Goal: Task Accomplishment & Management: Complete application form

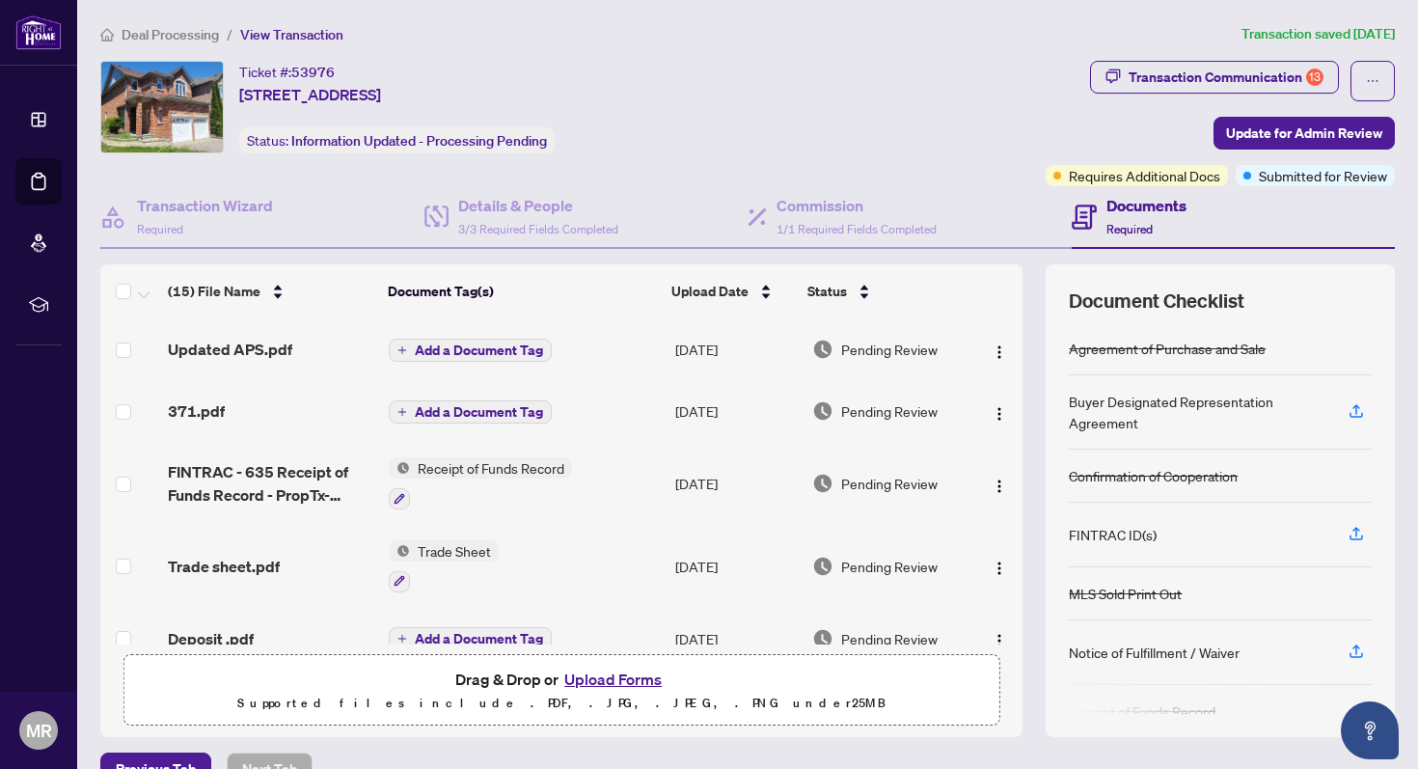
scroll to position [38, 0]
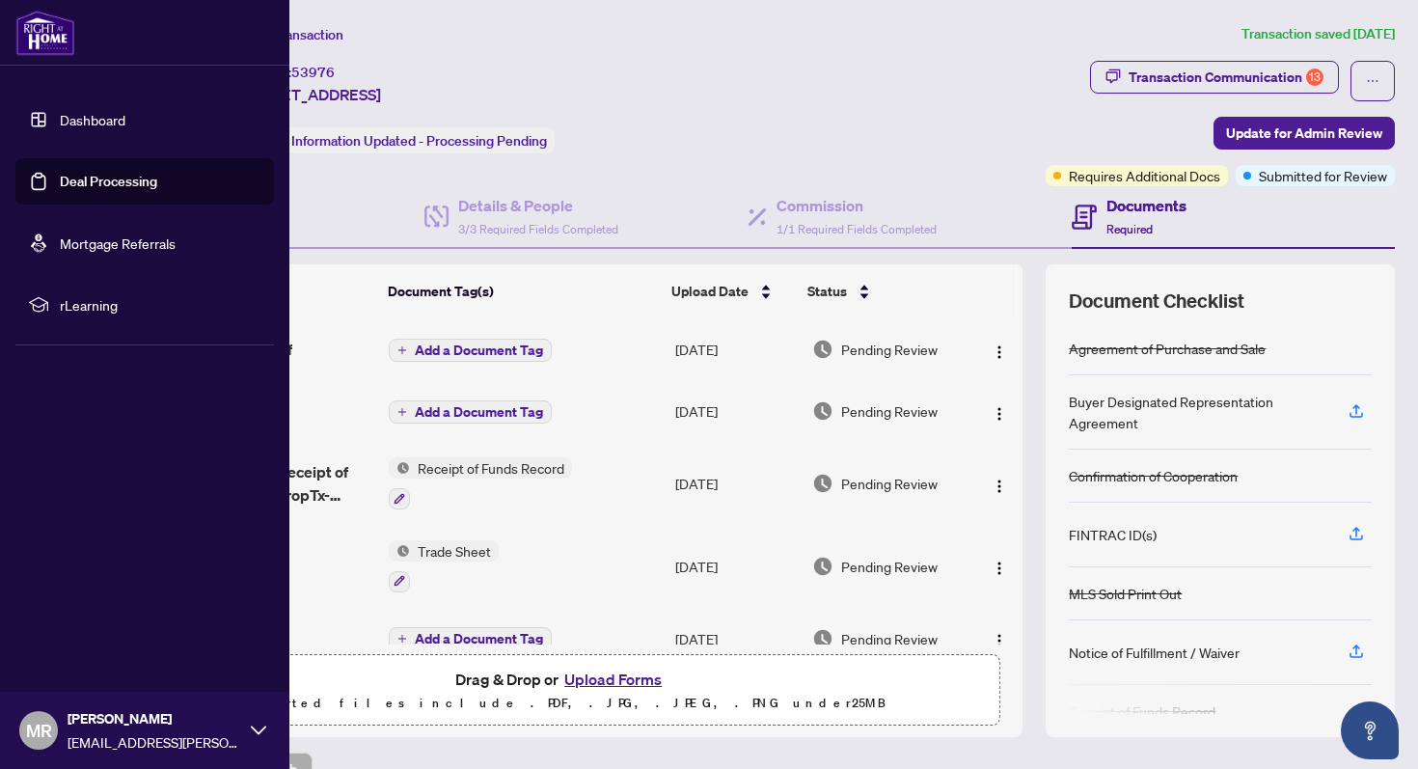
click at [83, 112] on link "Dashboard" at bounding box center [93, 119] width 66 height 17
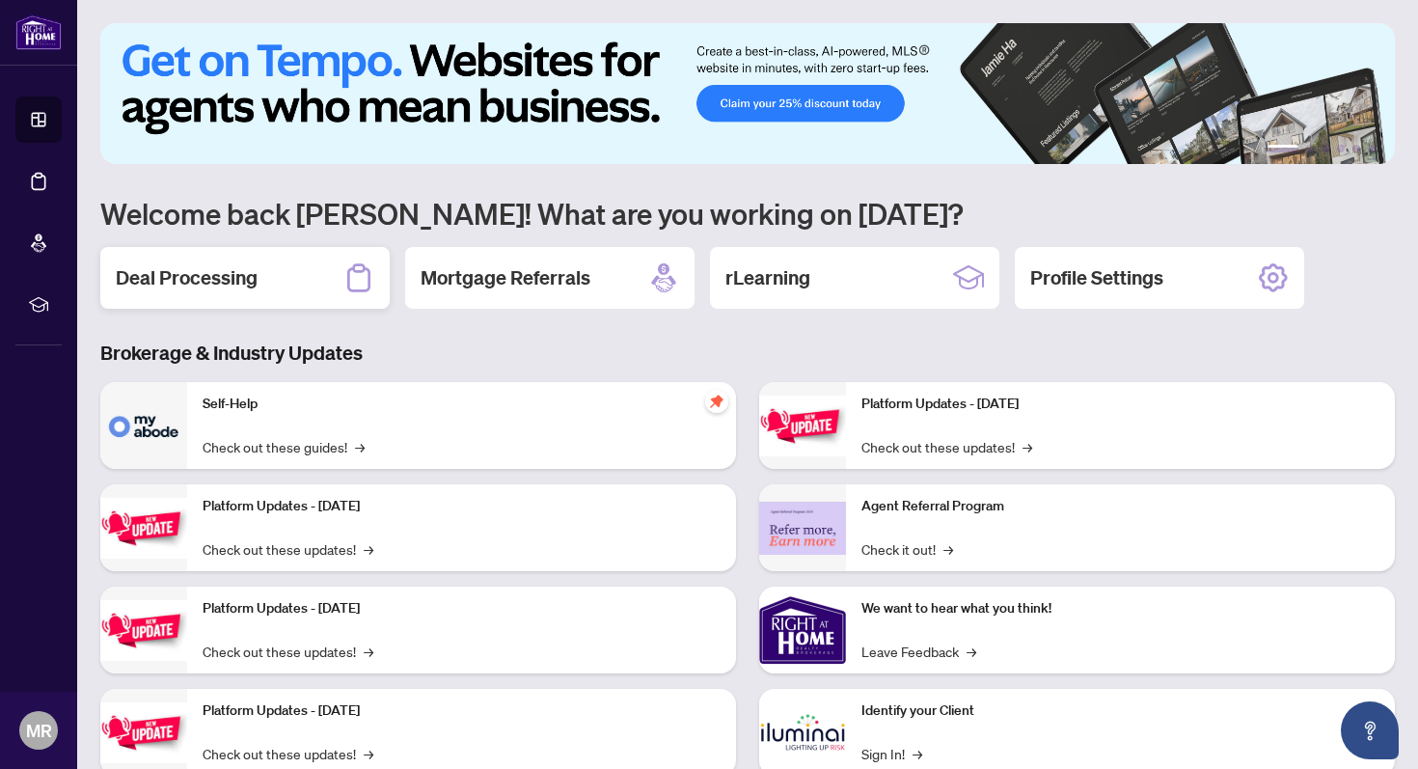
click at [235, 292] on div "Deal Processing" at bounding box center [244, 278] width 289 height 62
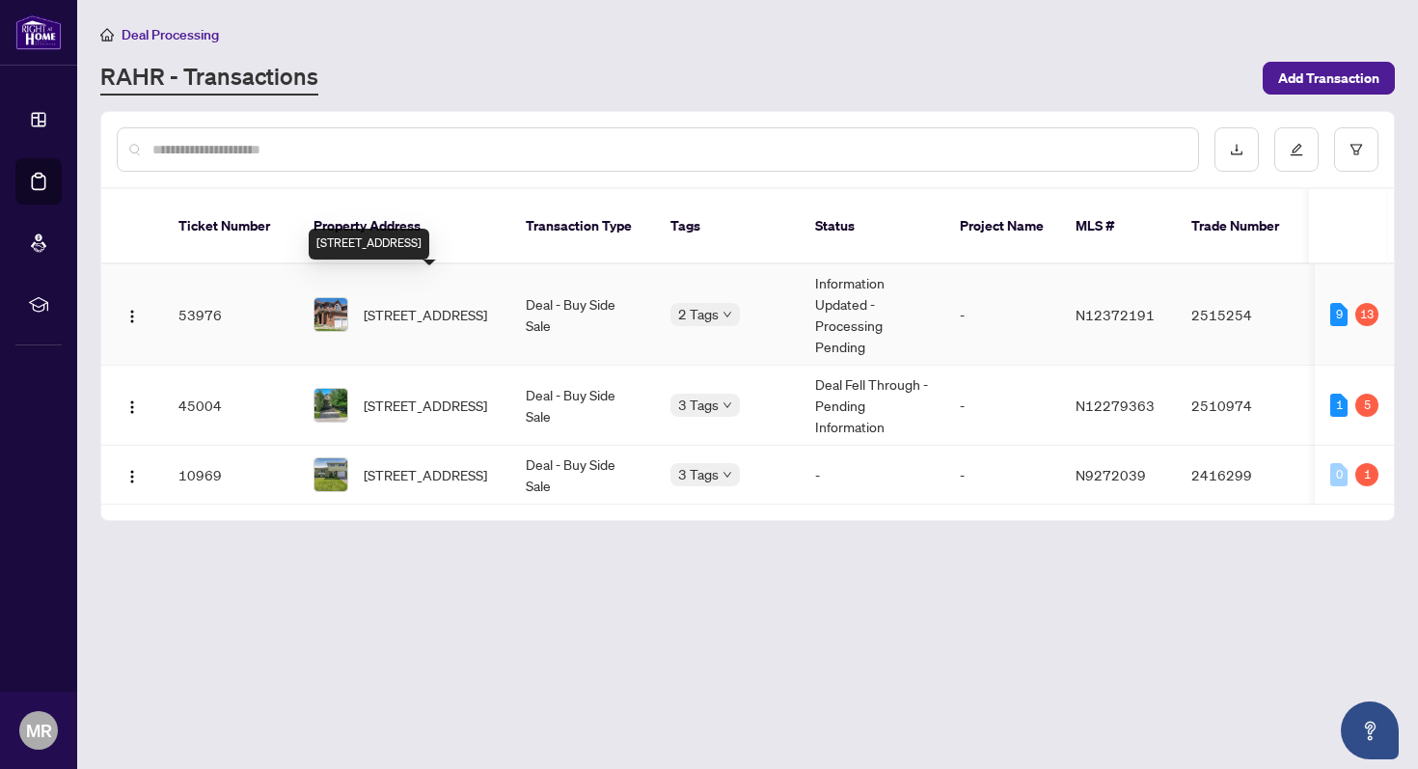
click at [429, 304] on span "[STREET_ADDRESS]" at bounding box center [426, 314] width 124 height 21
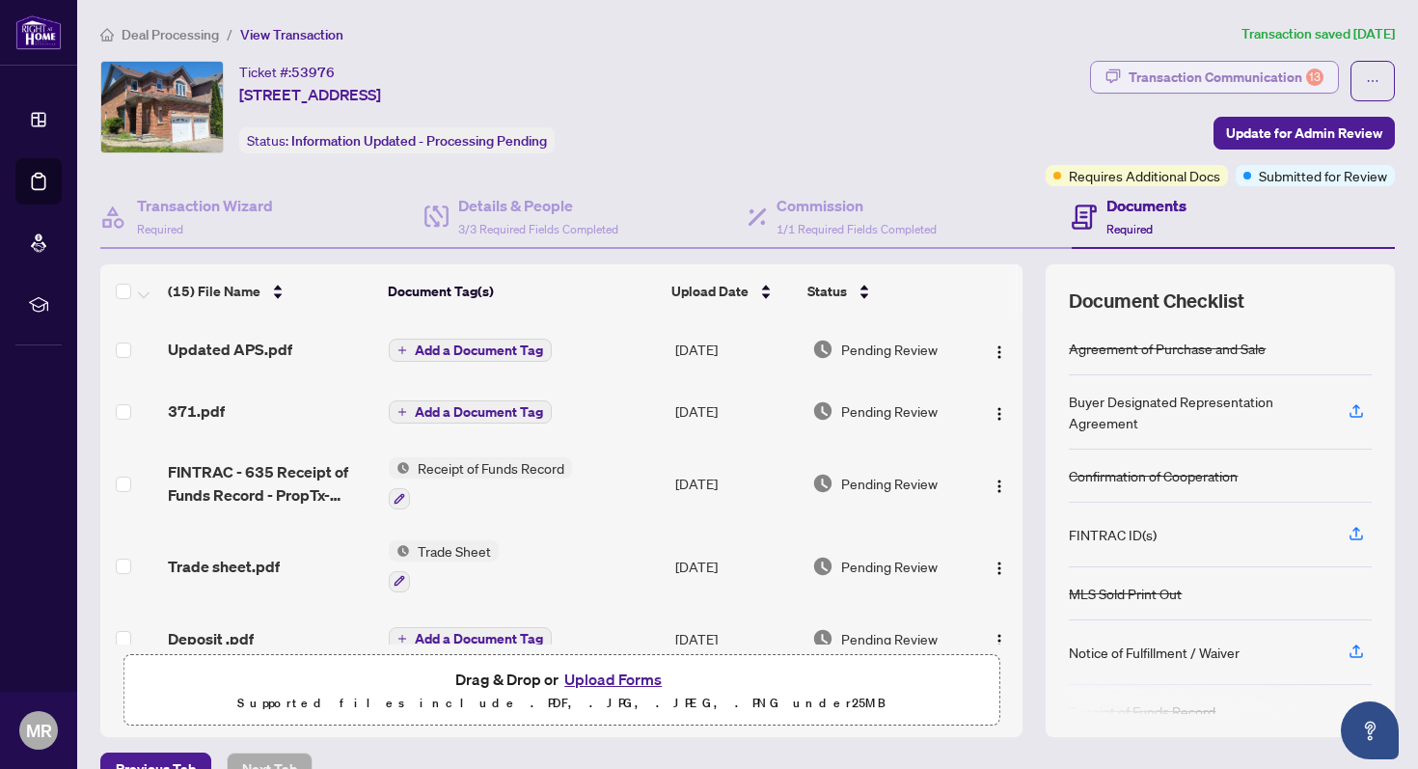
click at [1244, 70] on div "Transaction Communication 13" at bounding box center [1226, 77] width 195 height 31
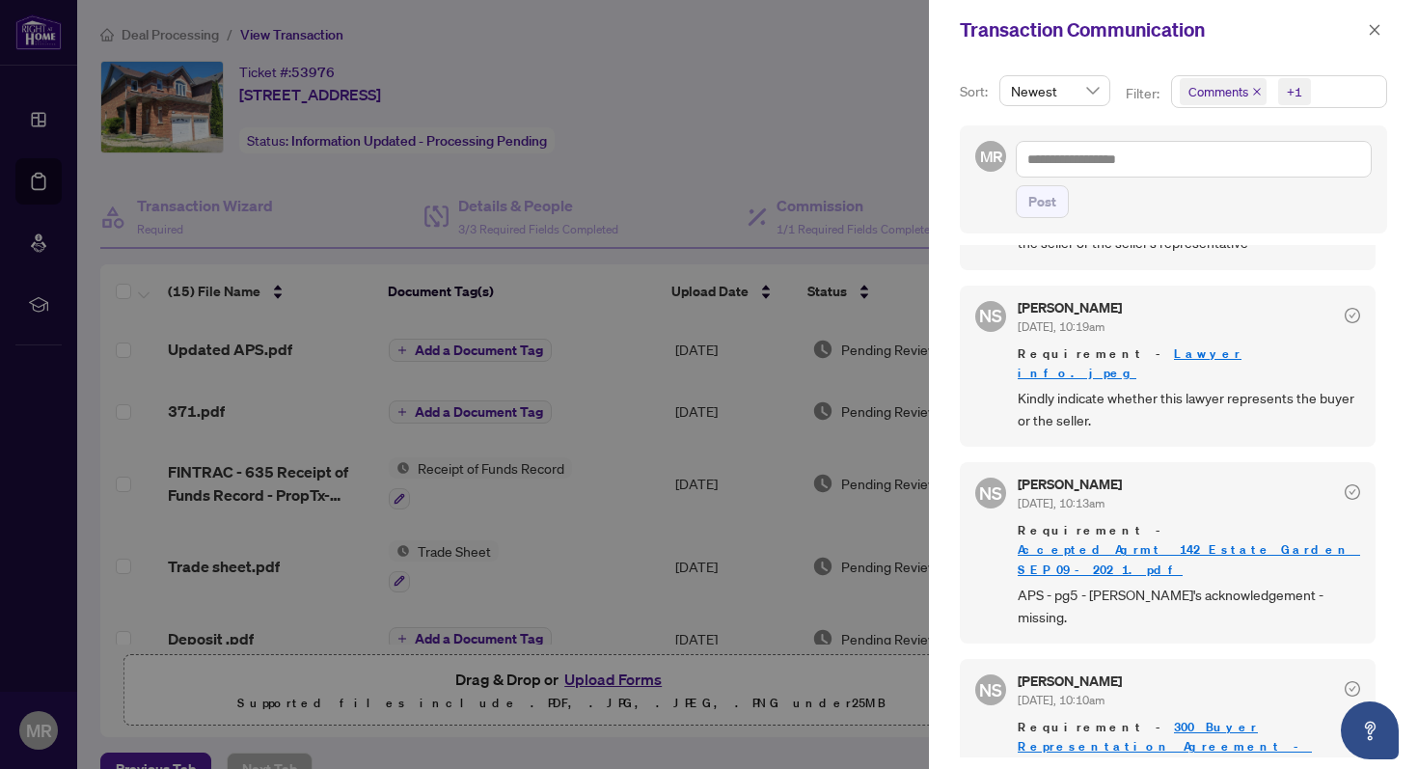
scroll to position [1830, 0]
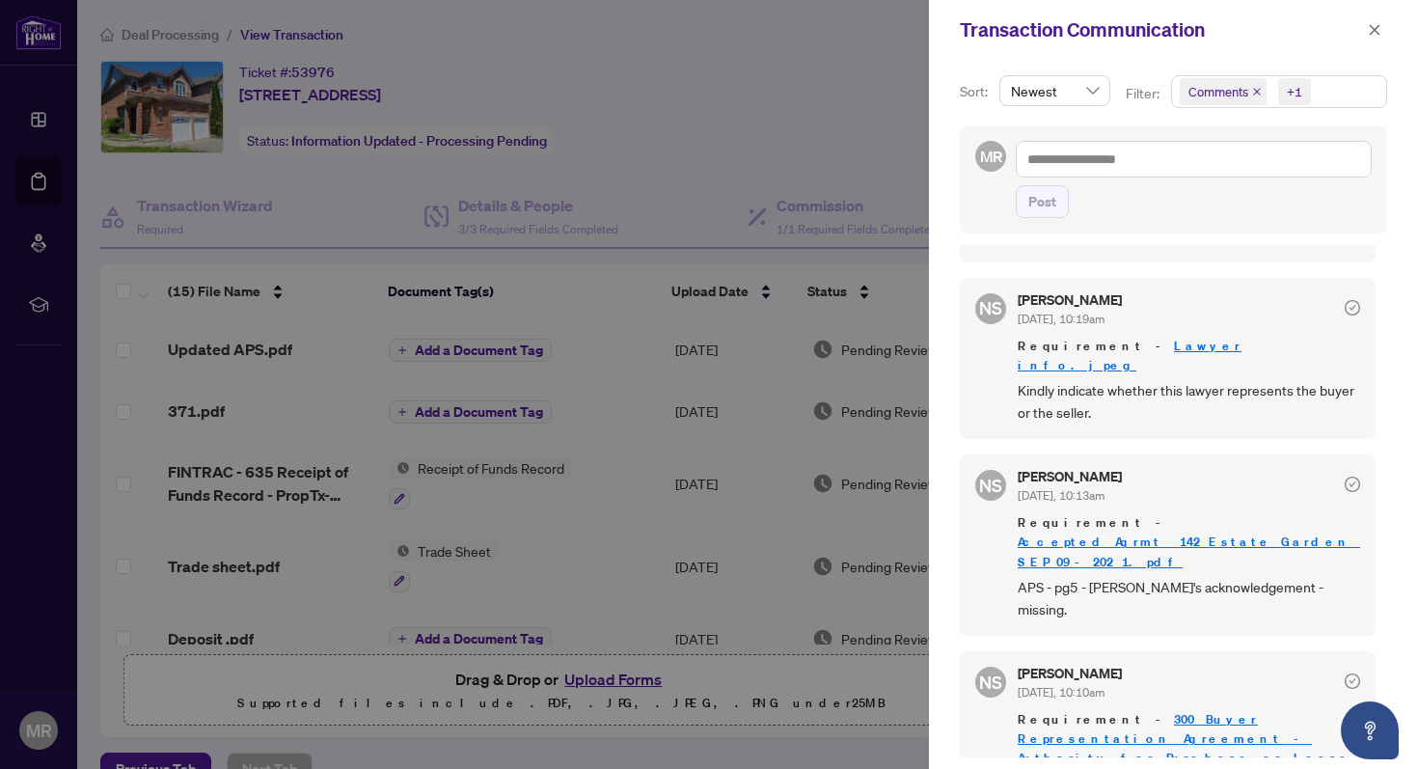
click at [575, 518] on div at bounding box center [709, 384] width 1418 height 769
click at [1377, 32] on icon "close" at bounding box center [1375, 29] width 11 height 11
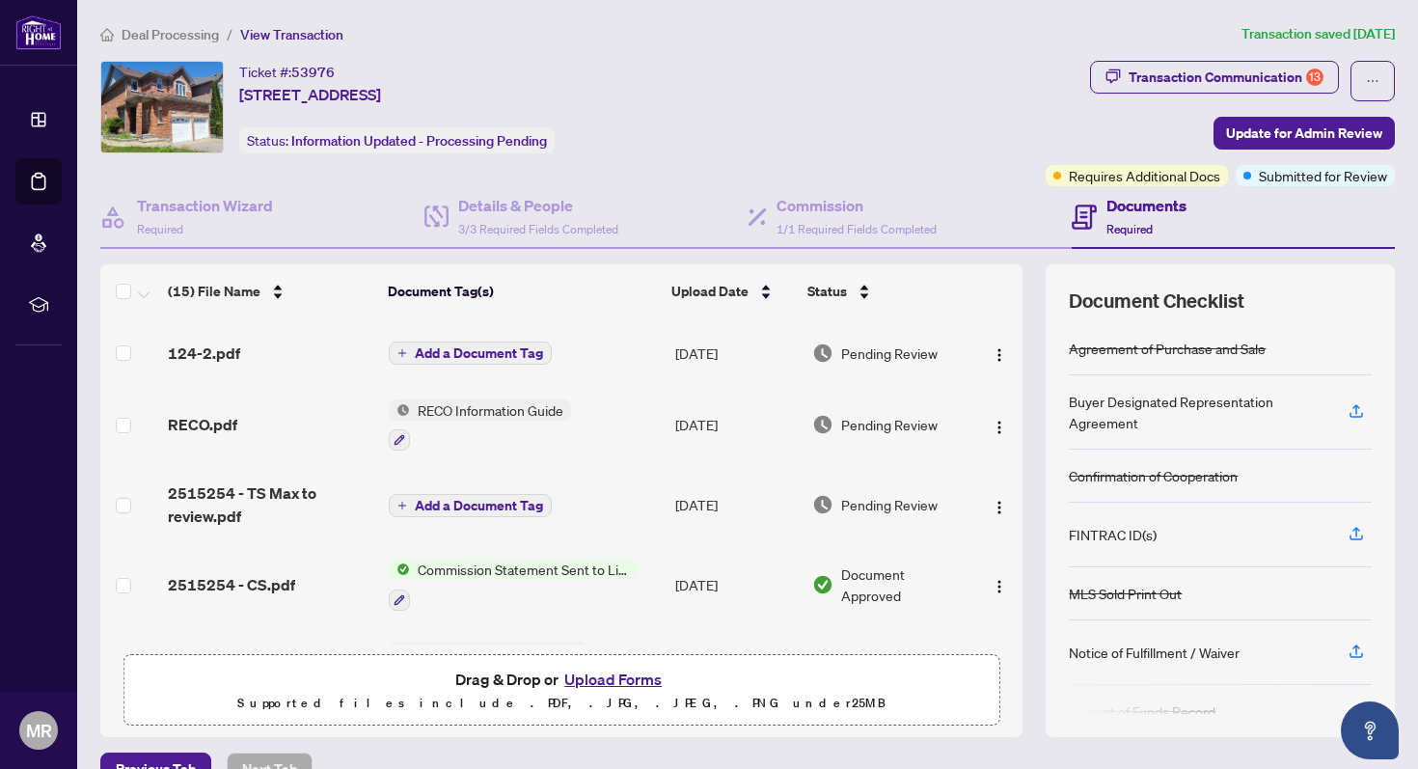
scroll to position [822, 0]
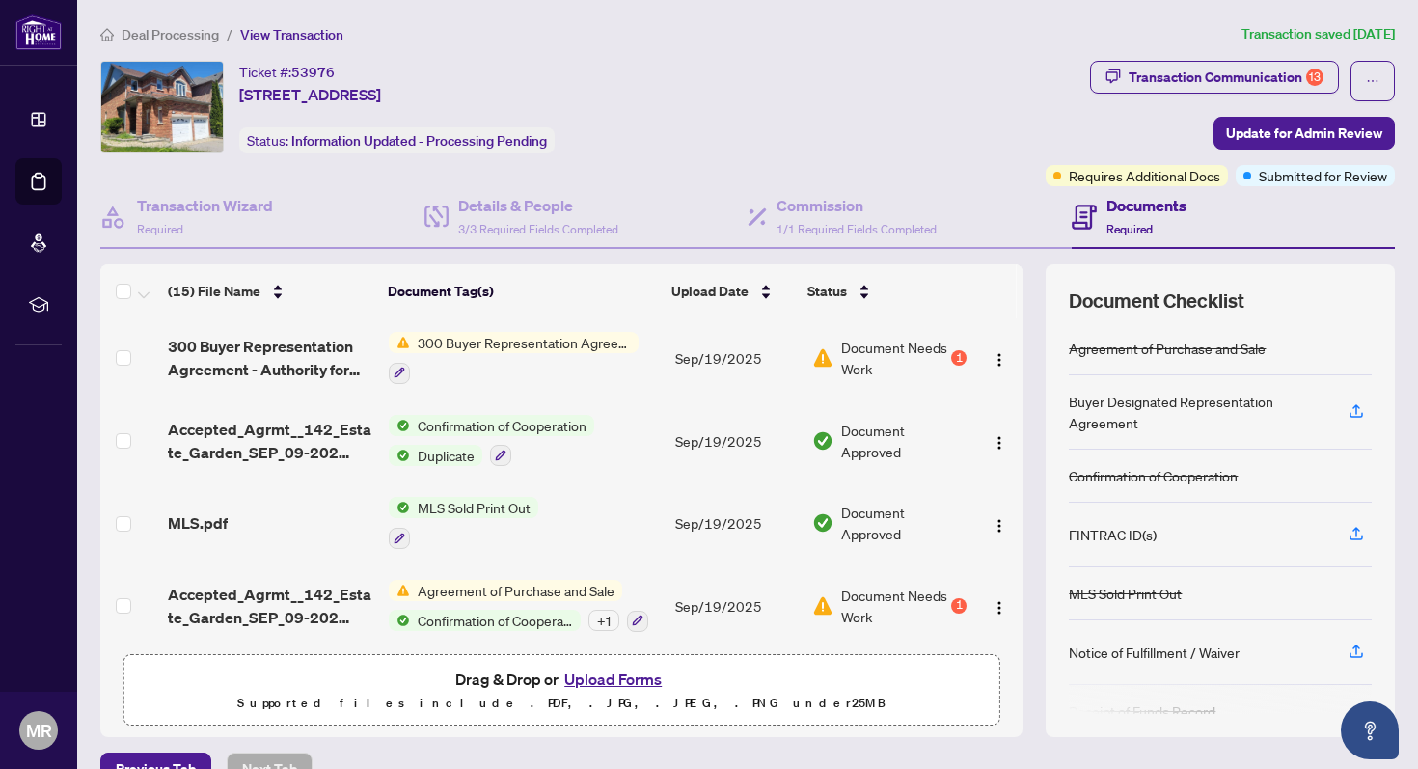
click at [606, 686] on button "Upload Forms" at bounding box center [613, 679] width 109 height 25
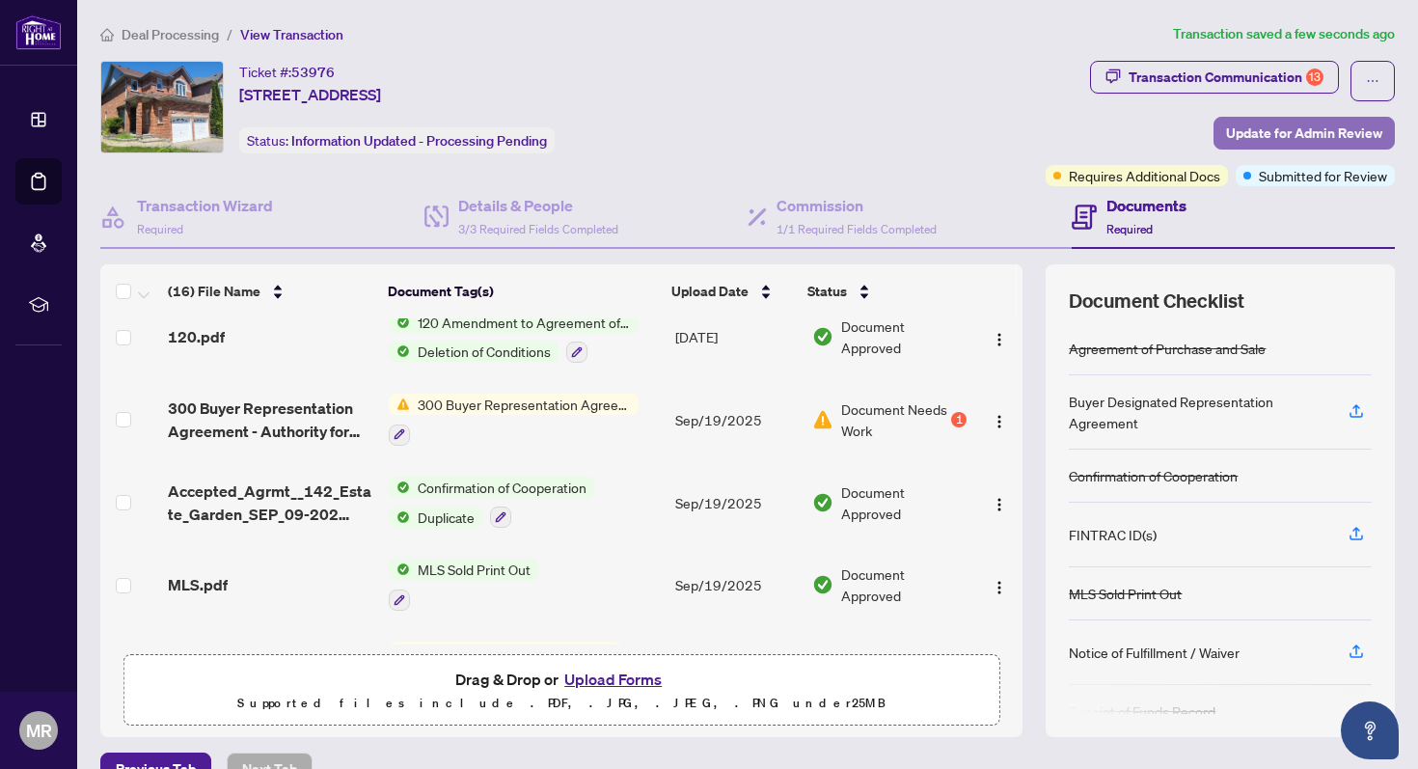
click at [1290, 131] on span "Update for Admin Review" at bounding box center [1304, 133] width 156 height 31
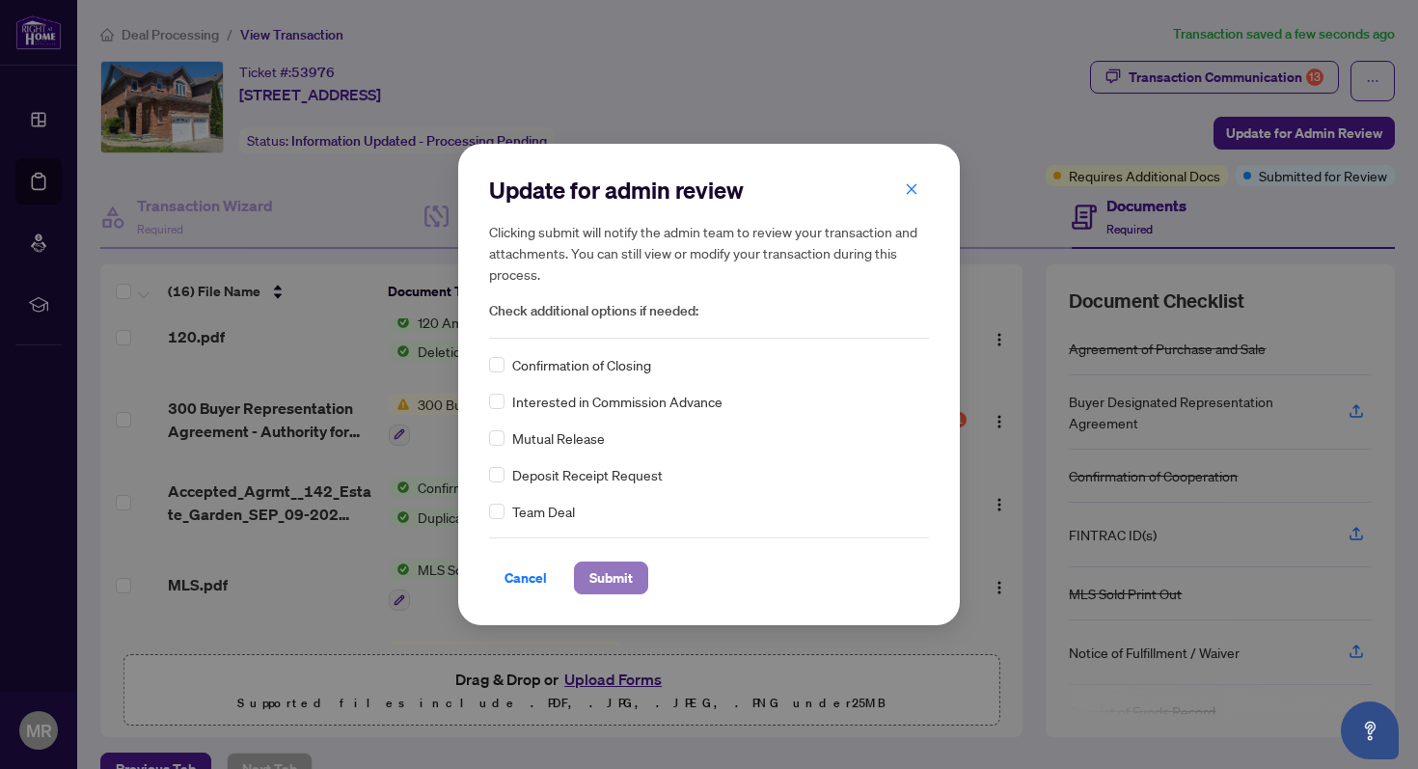
click at [612, 583] on span "Submit" at bounding box center [611, 578] width 43 height 31
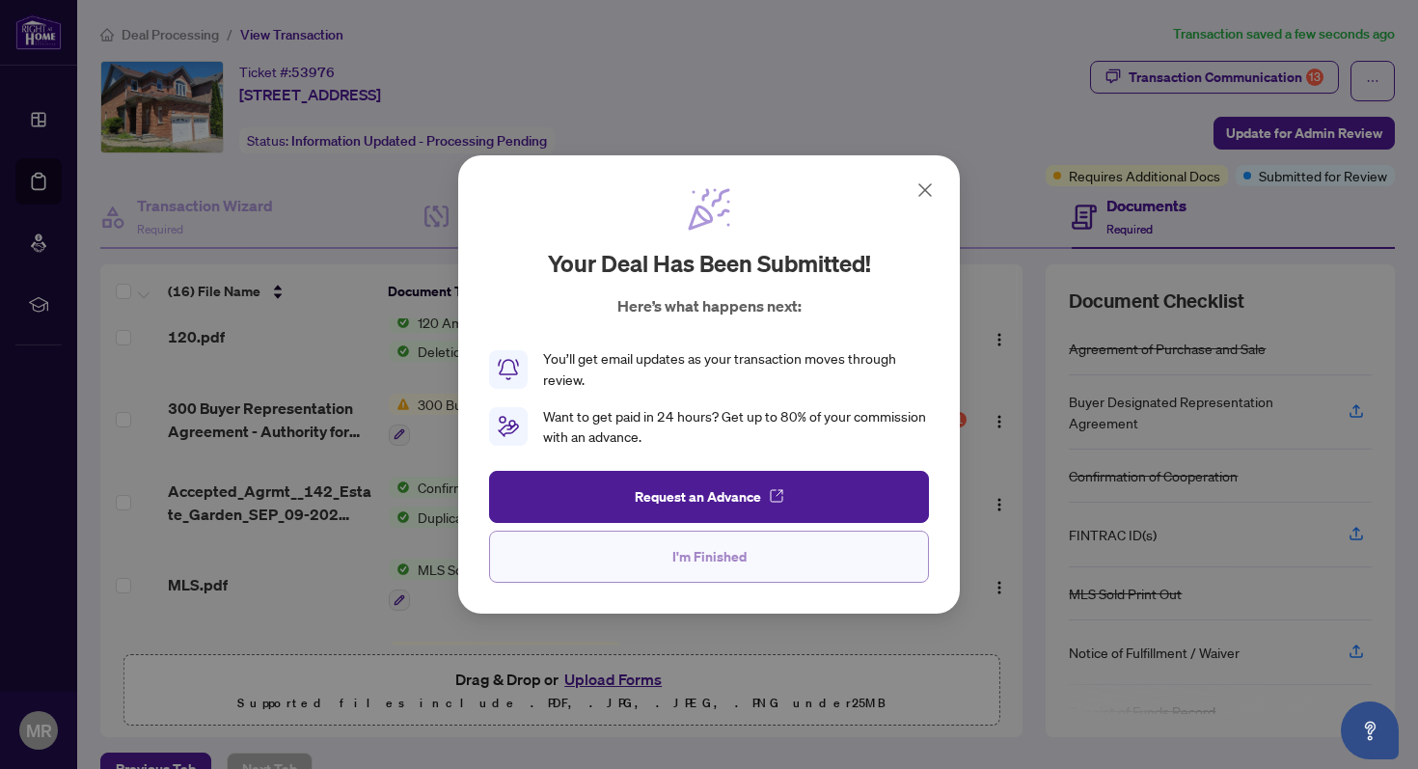
click at [722, 559] on span "I'm Finished" at bounding box center [710, 556] width 74 height 31
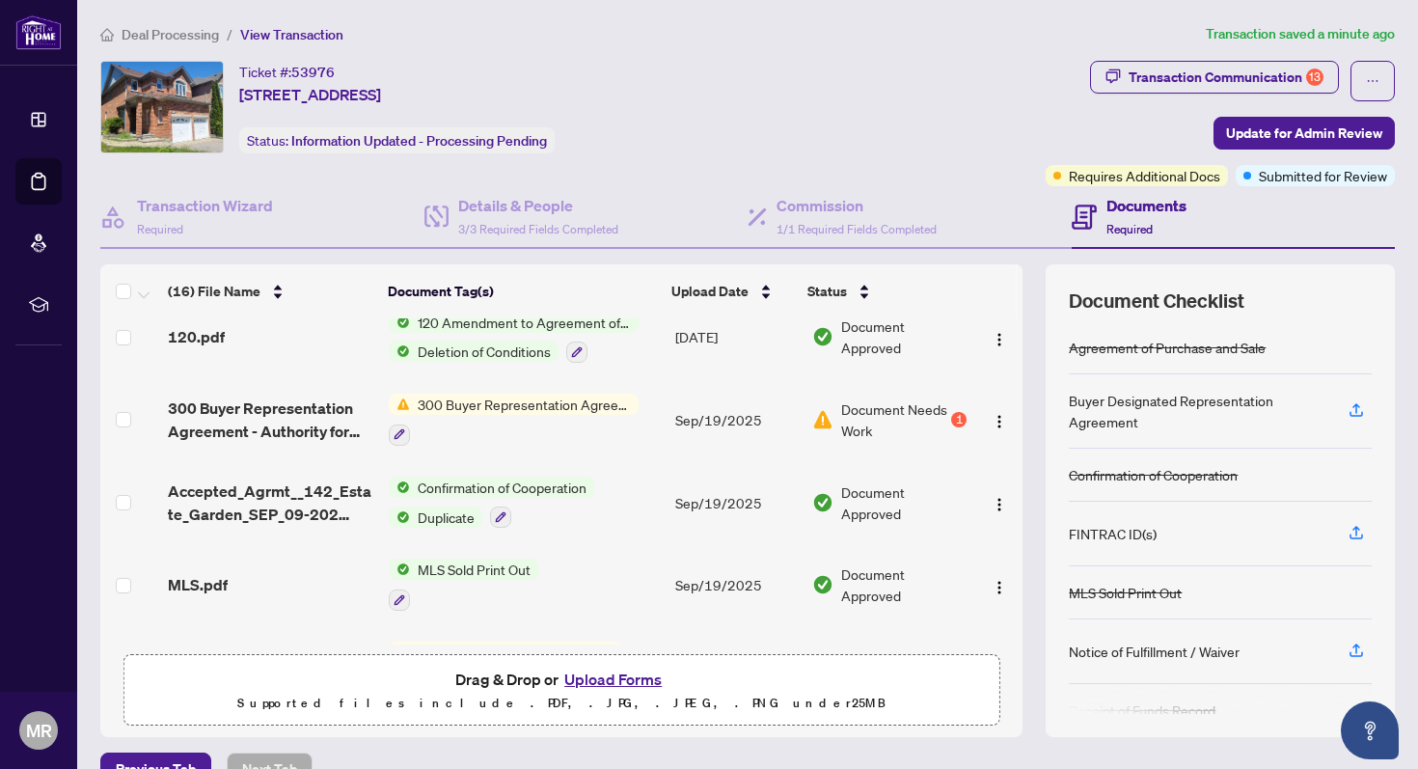
scroll to position [0, 0]
